Goal: Task Accomplishment & Management: Complete application form

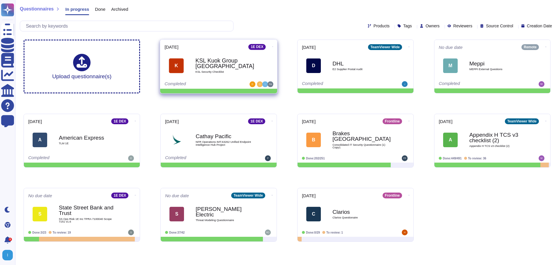
click at [207, 67] on b "KSL Kuok Group [GEOGRAPHIC_DATA]" at bounding box center [224, 63] width 59 height 11
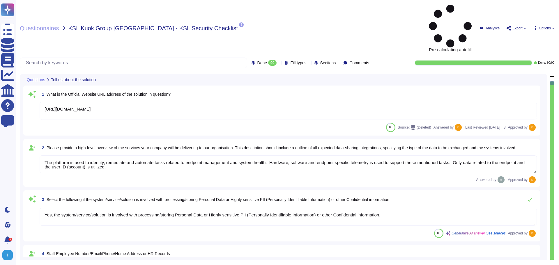
type textarea "[URL][DOMAIN_NAME]"
type textarea "The platform is used to identify, remediate and automate tasks related to endpo…"
type textarea "Yes, the system/service/solution is involved with processing/storing Personal D…"
type textarea "N/A"
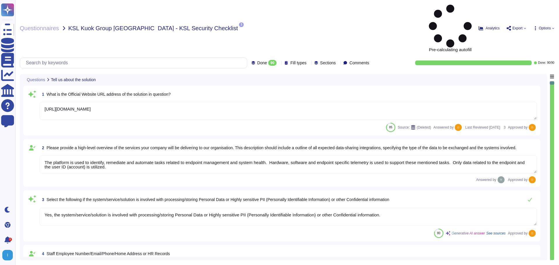
type textarea "N/A"
